Goal: Subscribe to service/newsletter

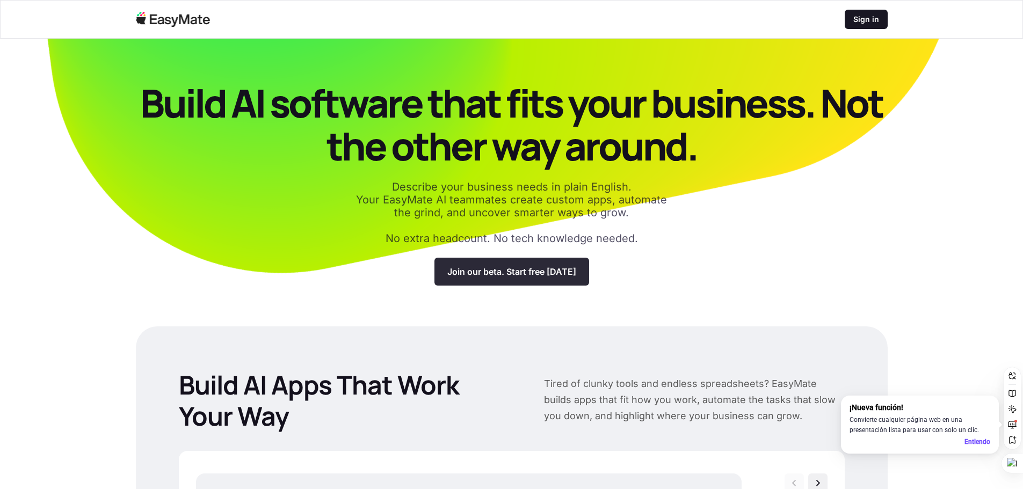
click at [537, 278] on div "Join our beta. Start free [DATE]" at bounding box center [512, 272] width 155 height 28
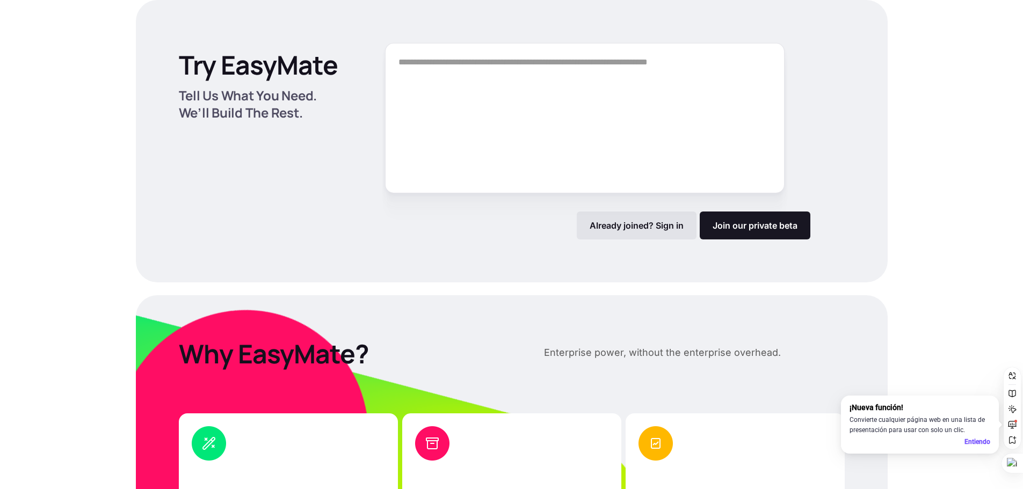
scroll to position [1558, 0]
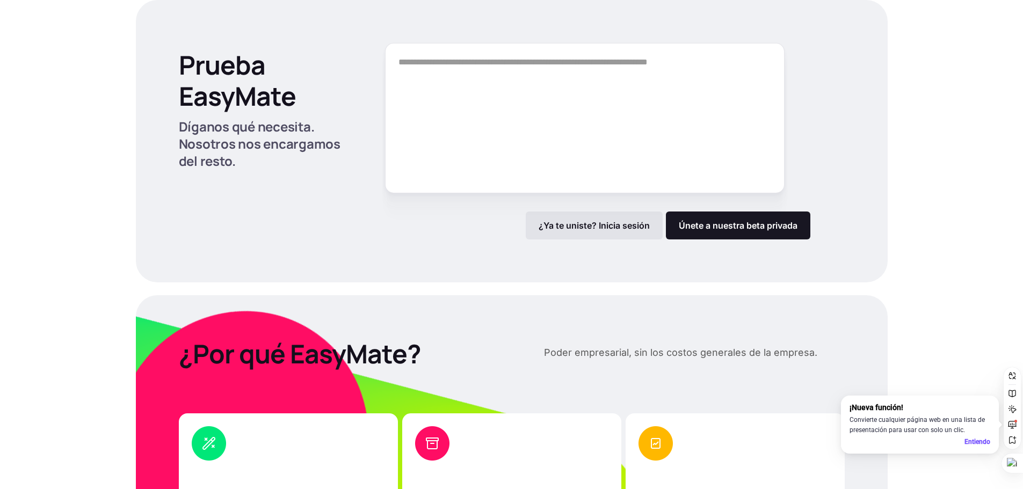
click at [922, 67] on div "Cree aplicaciones de IA que se adapten a sus necesidades ¿Cansado de herramient…" at bounding box center [511, 228] width 1023 height 2911
click at [727, 227] on font "Únete a nuestra beta privada" at bounding box center [738, 225] width 119 height 11
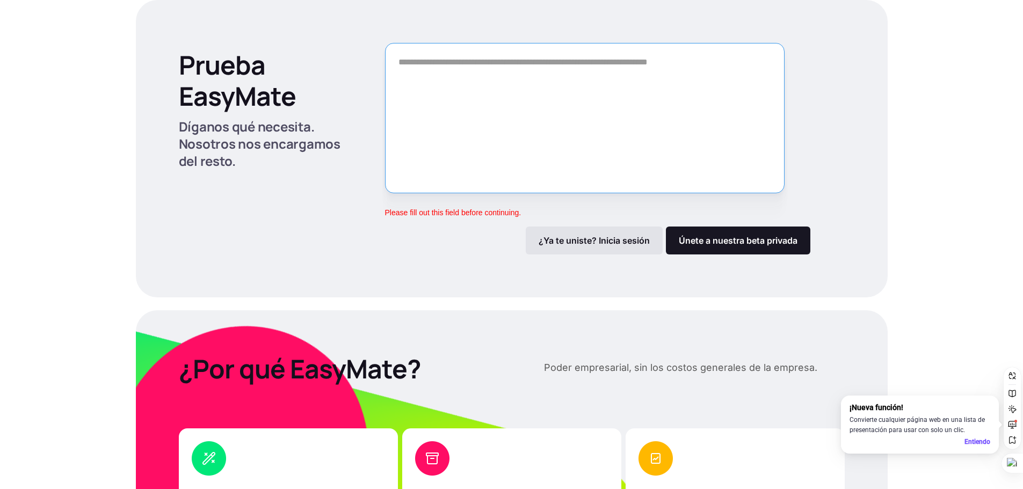
click at [587, 83] on textarea "Forma" at bounding box center [585, 118] width 400 height 150
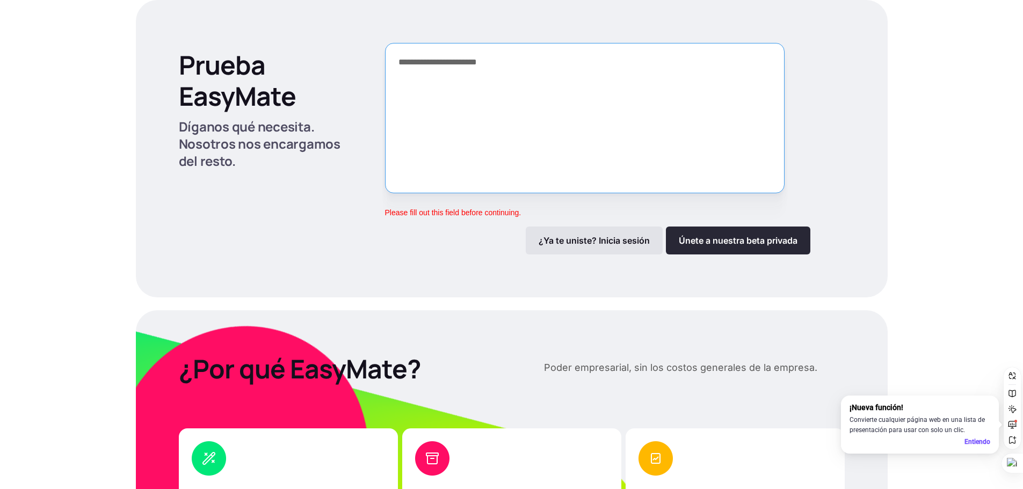
type textarea "**********"
click at [774, 238] on font "Únete a nuestra beta privada" at bounding box center [738, 240] width 119 height 11
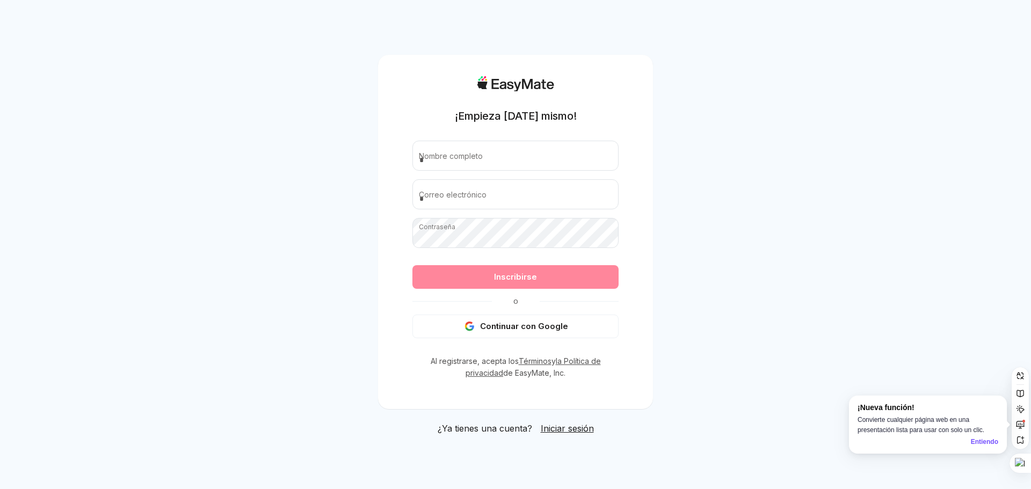
click at [509, 324] on font "Continuar con Google" at bounding box center [524, 326] width 88 height 10
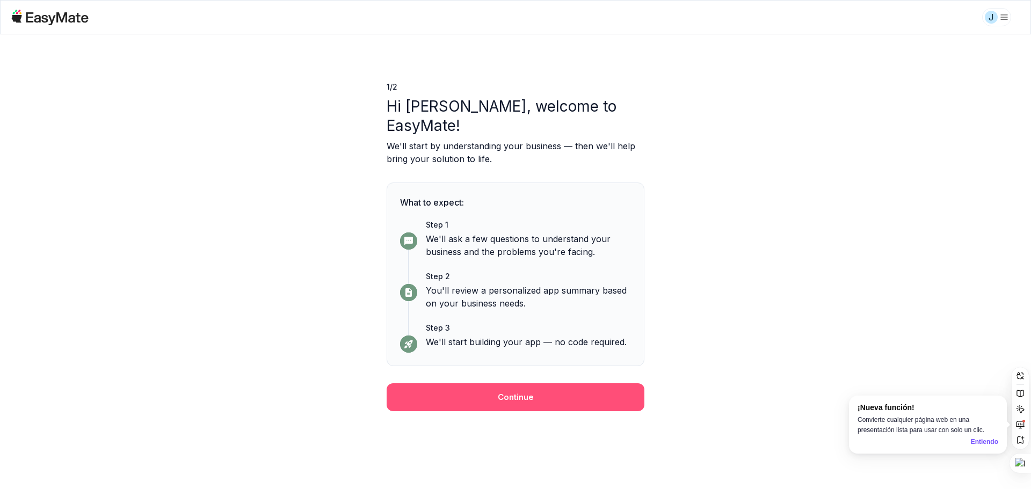
click at [535, 384] on button "Continue" at bounding box center [516, 398] width 258 height 28
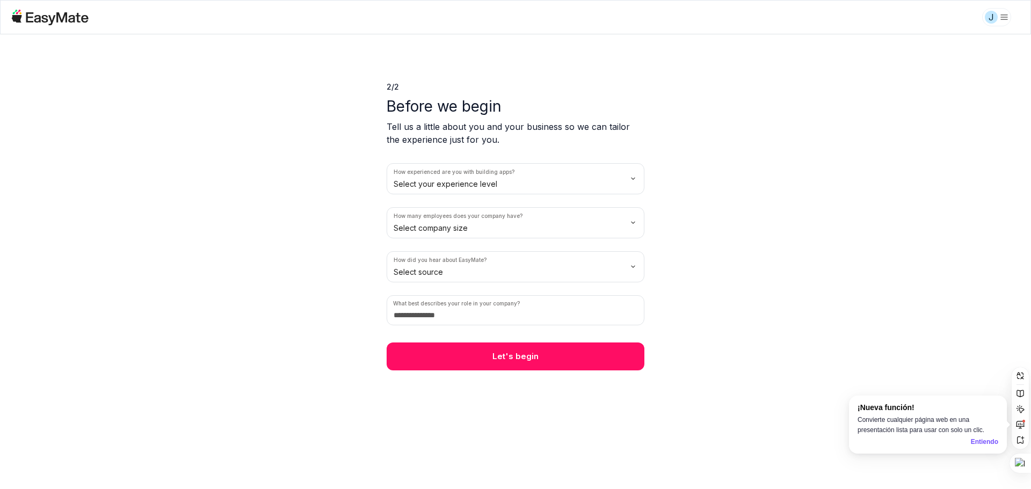
click at [533, 185] on html "J 2 / 2 Before we begin Tell us a little about you and your business so we can …" at bounding box center [515, 244] width 1031 height 489
click at [461, 224] on html "J 2 / 2 Before we begin Tell us a little about you and your business so we can …" at bounding box center [515, 244] width 1031 height 489
click at [462, 271] on html "J 2 / 2 Before we begin Tell us a little about you and your business so we can …" at bounding box center [515, 244] width 1031 height 489
click at [476, 317] on input at bounding box center [516, 310] width 258 height 30
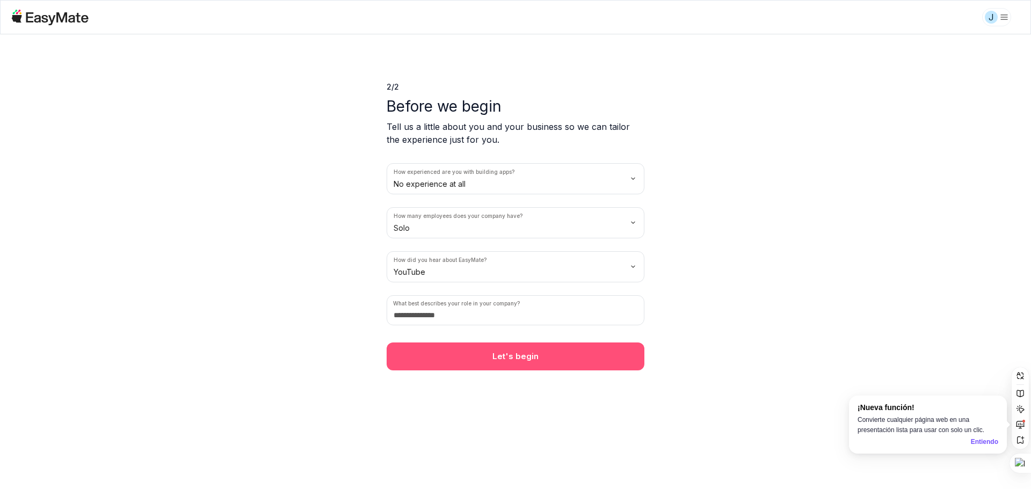
click at [499, 360] on button "Let's begin" at bounding box center [516, 357] width 258 height 28
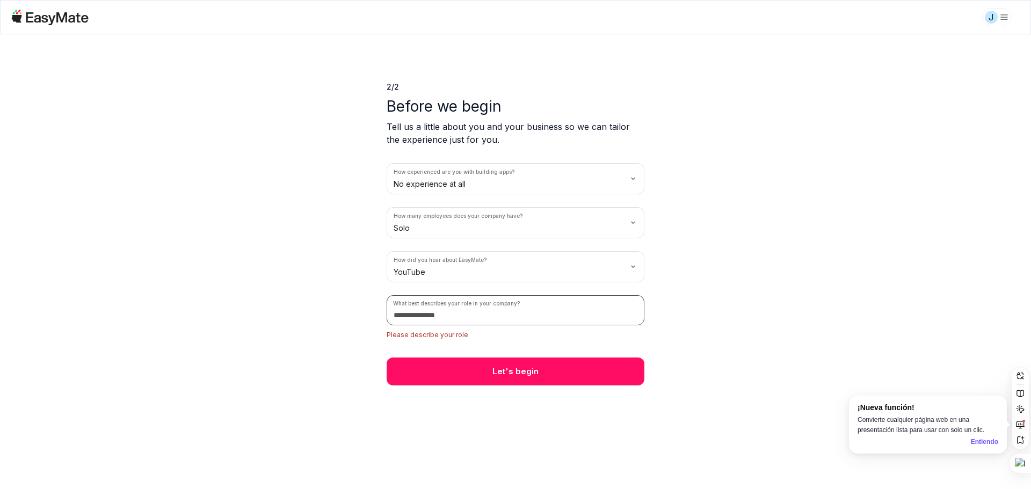
click at [471, 314] on input at bounding box center [516, 310] width 258 height 30
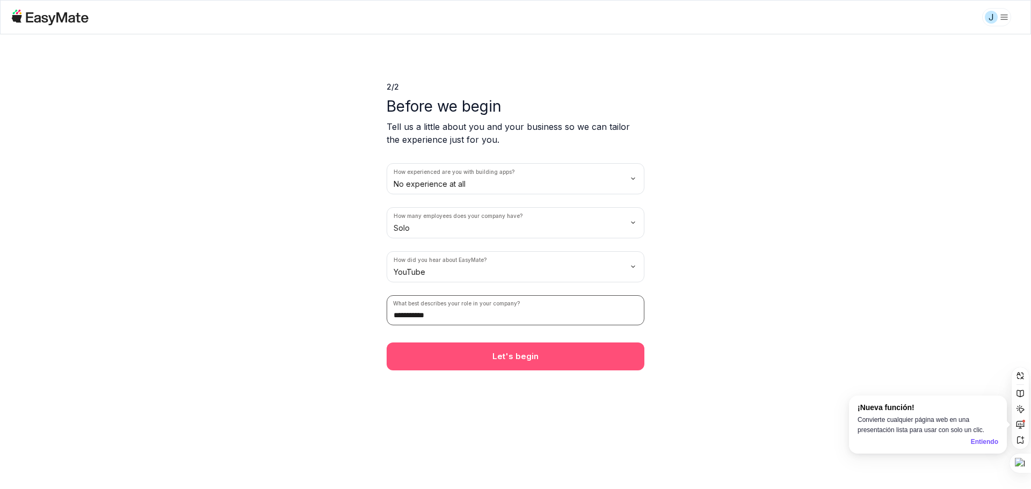
type input "**********"
click at [481, 360] on button "Let's begin" at bounding box center [516, 357] width 258 height 28
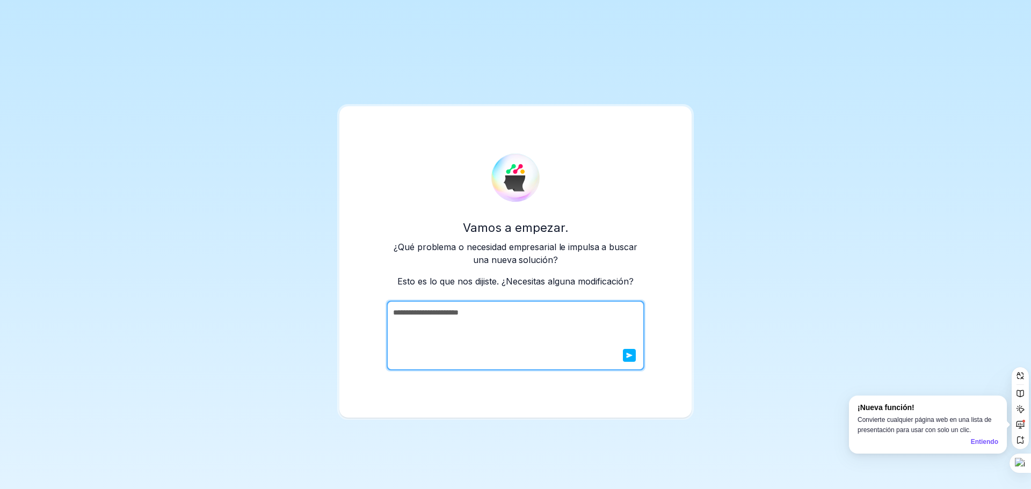
click at [688, 256] on div "**********" at bounding box center [516, 262] width 352 height 312
